Goal: Find specific page/section: Find specific page/section

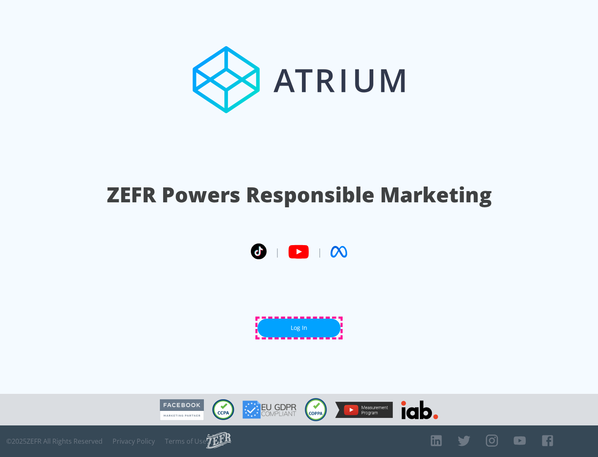
click at [299, 328] on link "Log In" at bounding box center [298, 328] width 83 height 19
